Goal: Task Accomplishment & Management: Use online tool/utility

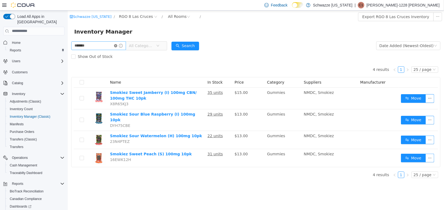
click at [117, 46] on icon "icon: close-circle" at bounding box center [115, 45] width 3 height 3
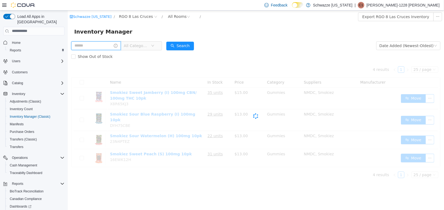
click at [114, 45] on input "text" at bounding box center [96, 45] width 50 height 9
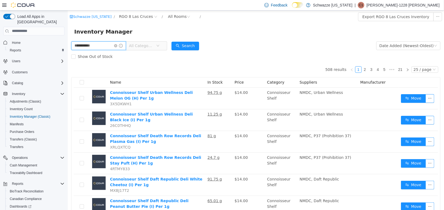
type input "**********"
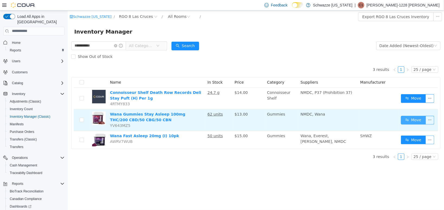
click at [409, 118] on button "Move" at bounding box center [413, 120] width 25 height 9
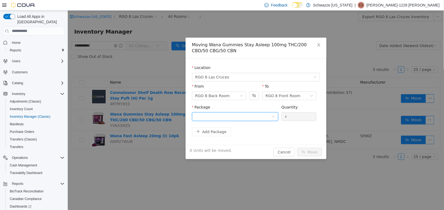
click at [277, 120] on div at bounding box center [235, 116] width 86 height 9
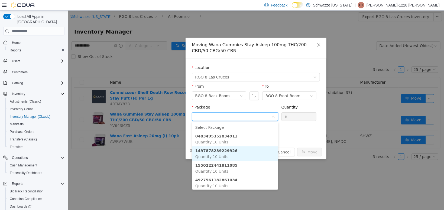
click at [240, 149] on li "1497878239229926 Quantity : 10 Units" at bounding box center [235, 153] width 86 height 15
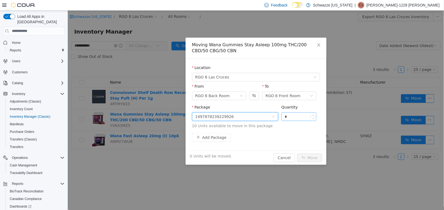
click at [296, 118] on input "*" at bounding box center [299, 117] width 35 height 8
type input "**"
click at [311, 155] on button "Move" at bounding box center [309, 157] width 25 height 9
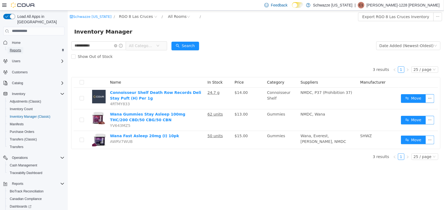
click at [21, 48] on link "Reports" at bounding box center [16, 50] width 16 height 7
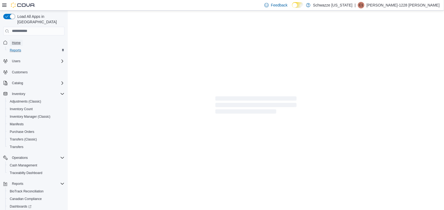
click at [20, 41] on span "Home" at bounding box center [16, 43] width 9 height 4
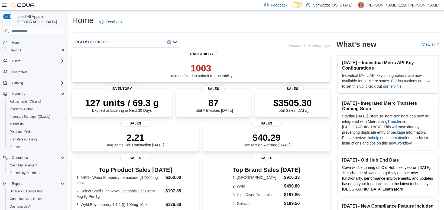
click at [120, 123] on div "1003 Invoices failed to submit to traceability. Traceability 127 units / 69.3 g…" at bounding box center [201, 205] width 258 height 302
click at [108, 105] on p "127 units / 69.3 g" at bounding box center [122, 102] width 74 height 11
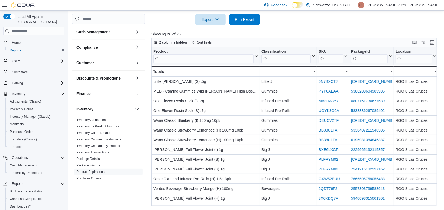
drag, startPoint x: 172, startPoint y: 209, endPoint x: 193, endPoint y: 212, distance: 21.5
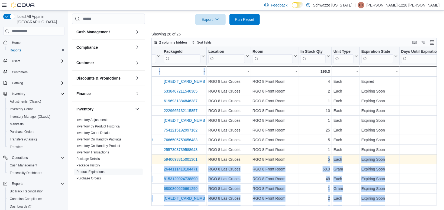
scroll to position [39, 200]
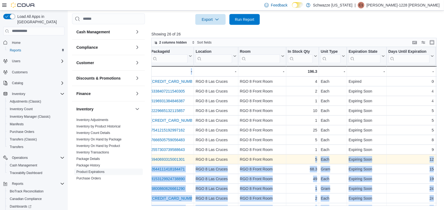
drag, startPoint x: 159, startPoint y: 203, endPoint x: 212, endPoint y: 210, distance: 53.1
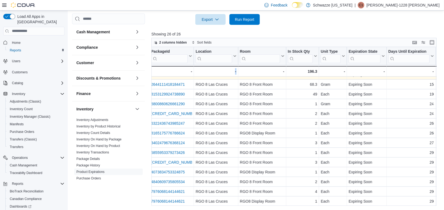
drag, startPoint x: 220, startPoint y: 207, endPoint x: 256, endPoint y: 214, distance: 37.1
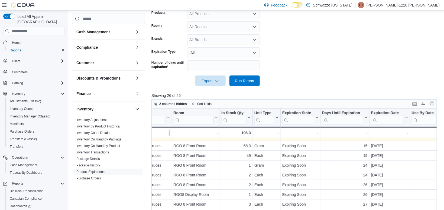
scroll to position [61, 0]
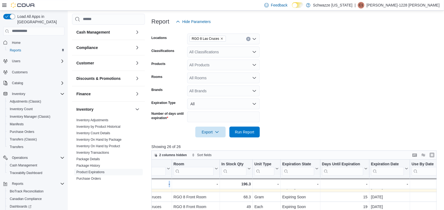
click at [255, 116] on input "**" at bounding box center [223, 117] width 73 height 11
click at [203, 117] on input "**" at bounding box center [223, 117] width 73 height 11
type input "*"
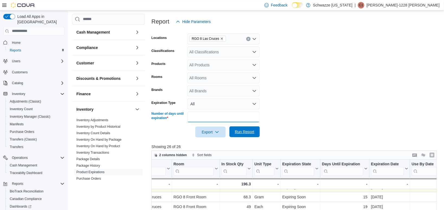
type input "**"
click at [246, 132] on span "Run Report" at bounding box center [245, 131] width 20 height 5
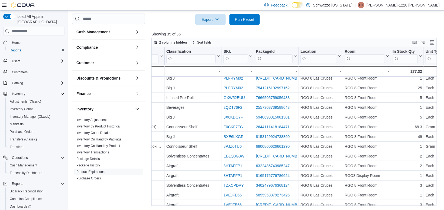
scroll to position [81, 0]
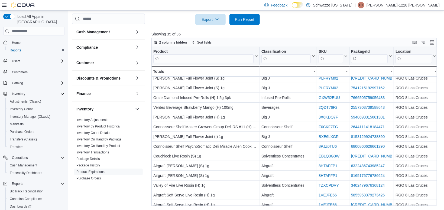
click at [363, 36] on p "Showing 35 of 35" at bounding box center [296, 33] width 289 height 5
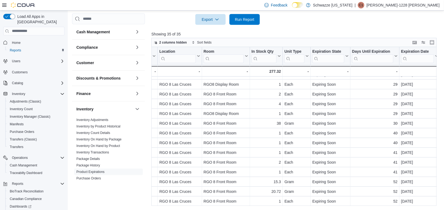
scroll to position [212, 237]
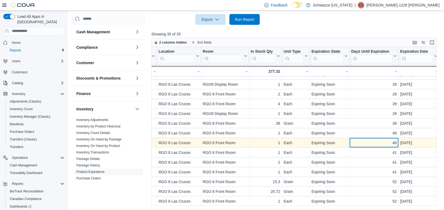
click at [365, 142] on div "40" at bounding box center [375, 143] width 46 height 7
